Goal: Task Accomplishment & Management: Manage account settings

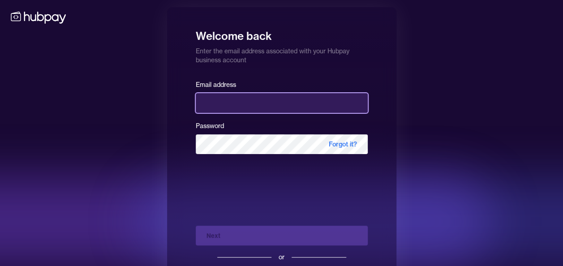
click at [224, 111] on input "email" at bounding box center [282, 103] width 172 height 20
type input "**********"
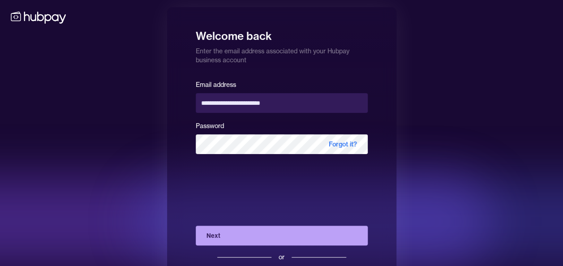
click at [265, 233] on button "Next" at bounding box center [282, 236] width 172 height 20
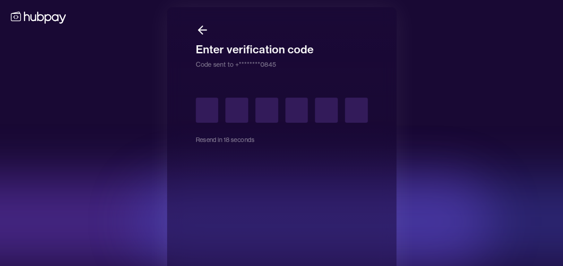
type input "*"
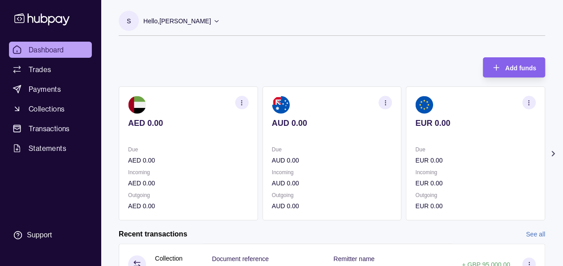
click at [288, 29] on section "S Hello, [PERSON_NAME] Prime Edge Trading FZE Account Terms and conditions Priv…" at bounding box center [332, 23] width 427 height 25
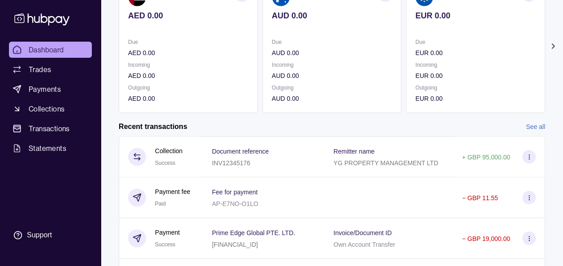
scroll to position [54, 0]
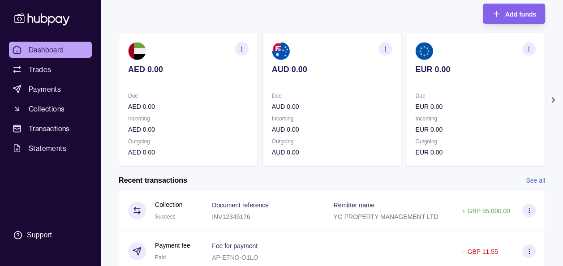
click at [555, 97] on icon at bounding box center [553, 99] width 9 height 9
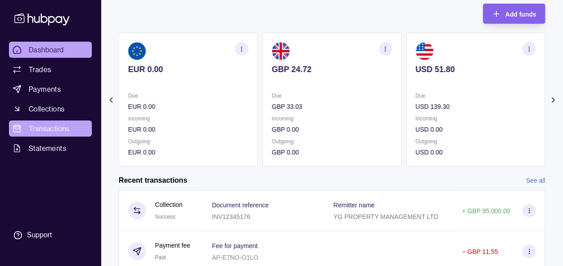
click at [50, 125] on span "Transactions" at bounding box center [49, 128] width 41 height 11
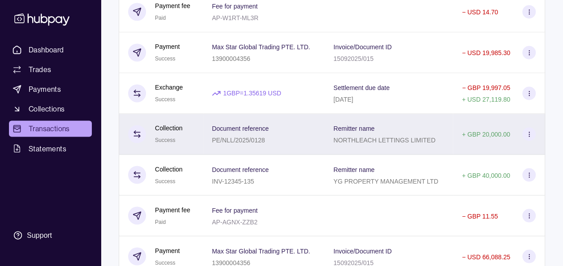
scroll to position [699, 0]
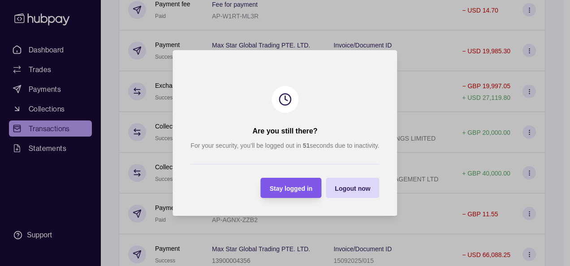
click at [296, 192] on div "Stay logged in" at bounding box center [291, 188] width 43 height 11
